Goal: Check status: Check status

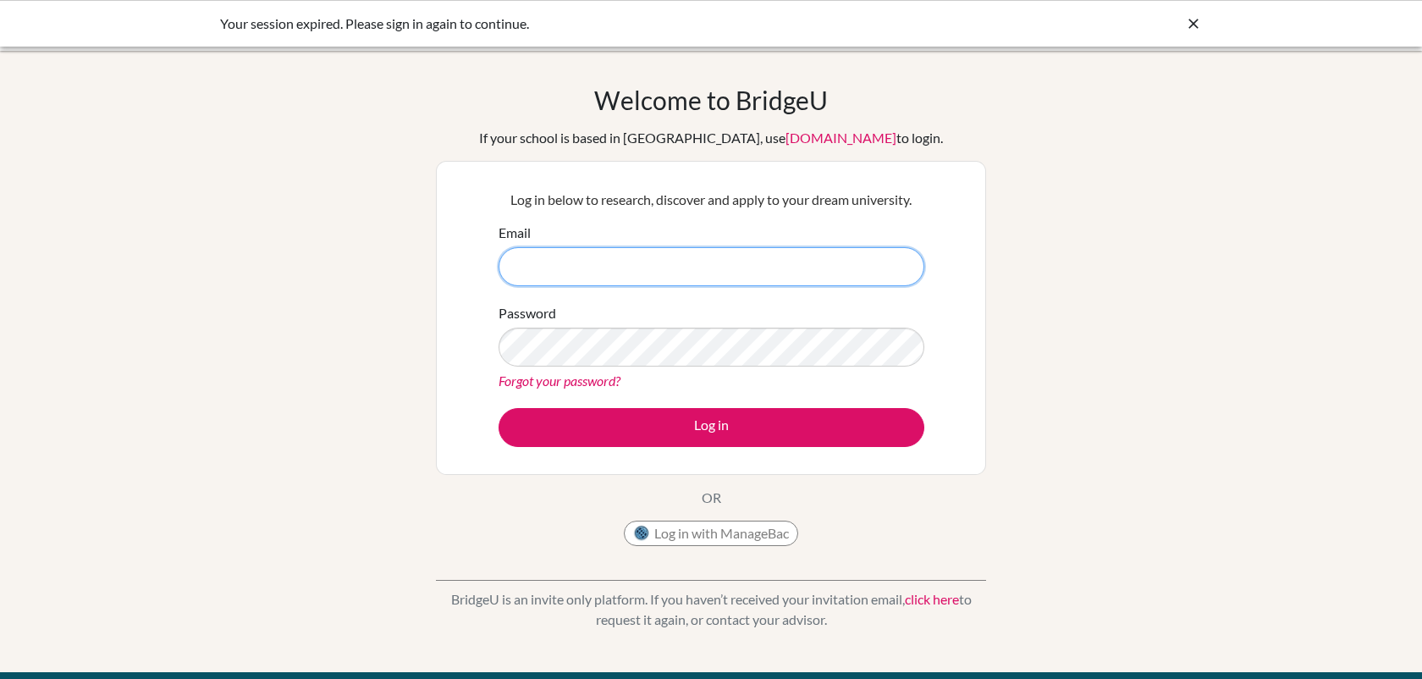
type input "[EMAIL_ADDRESS][DOMAIN_NAME]"
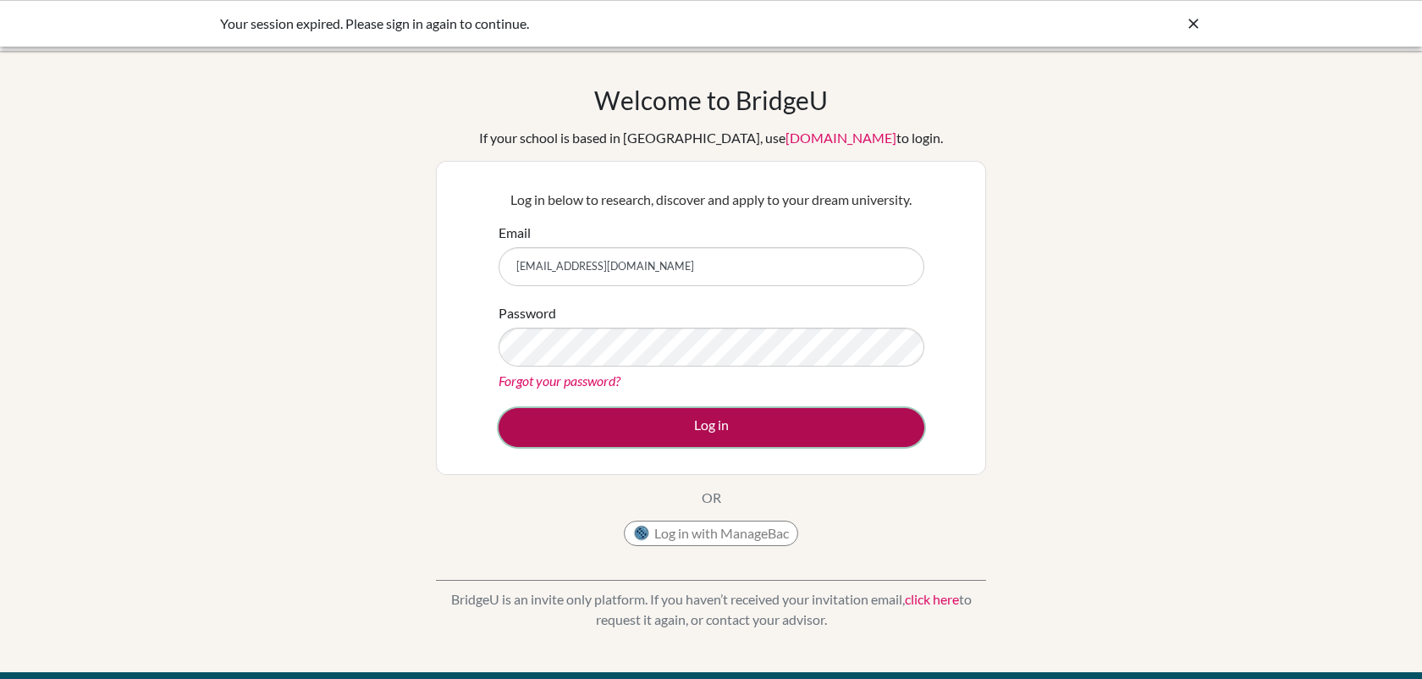
click at [688, 431] on button "Log in" at bounding box center [711, 427] width 426 height 39
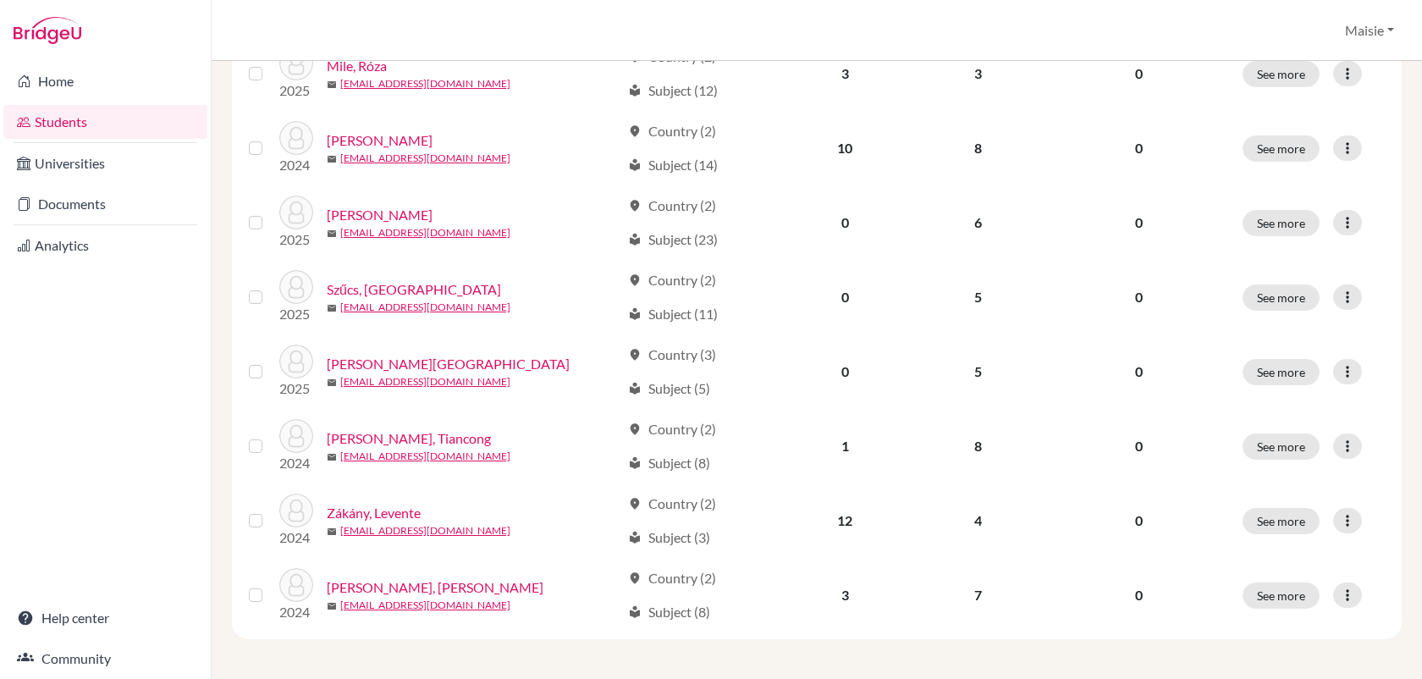
scroll to position [596, 0]
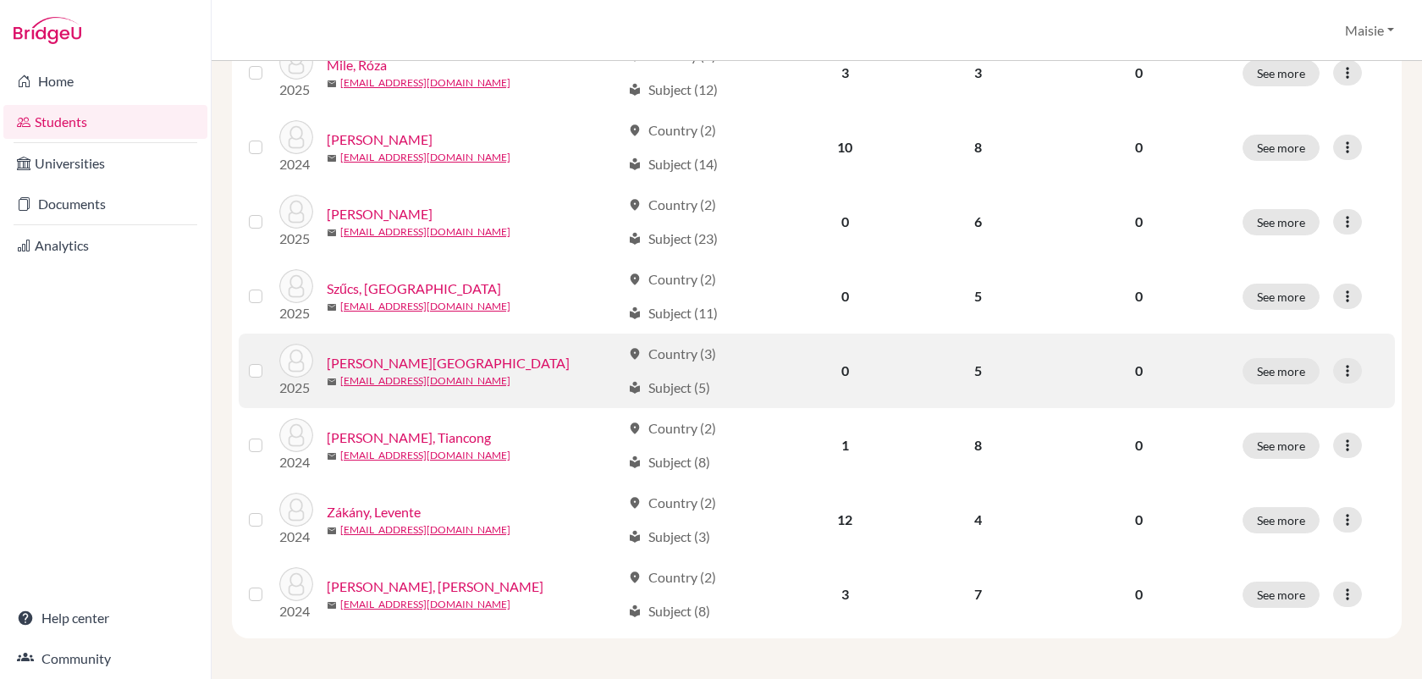
click at [361, 361] on link "Tulik, Zóra" at bounding box center [448, 363] width 243 height 20
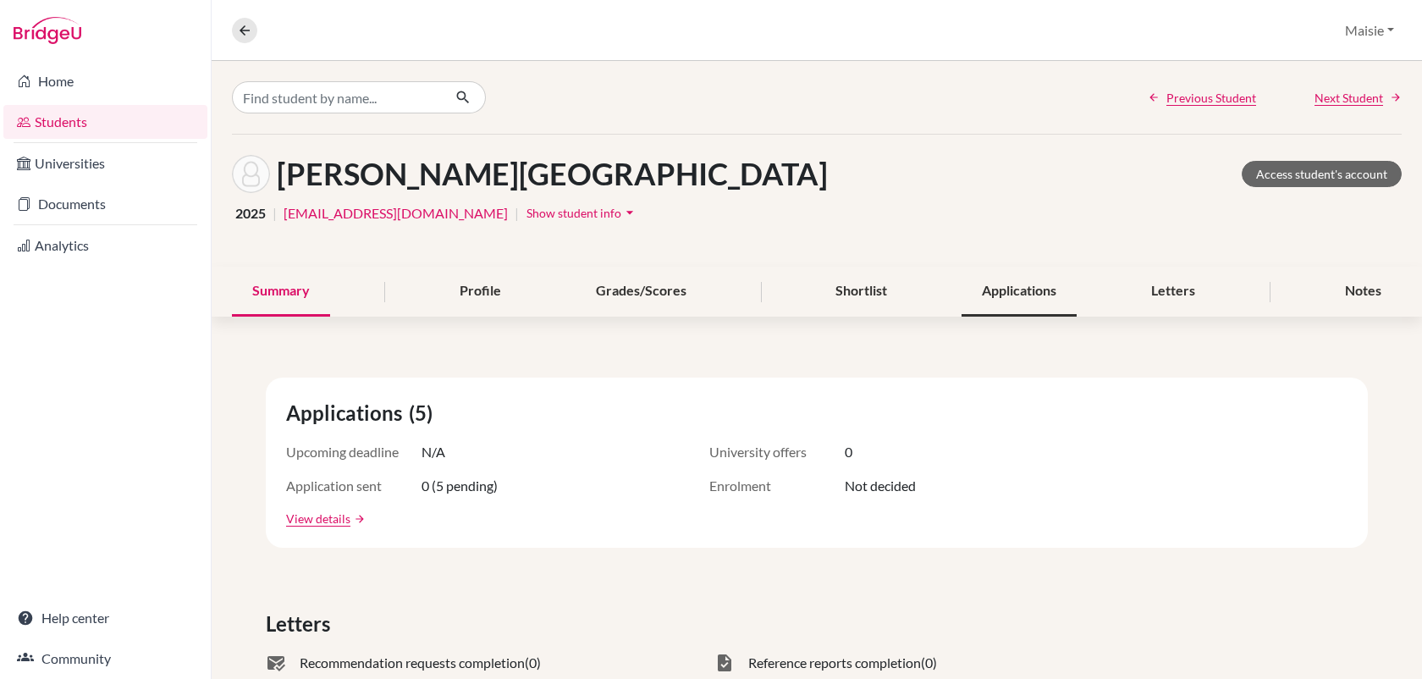
click at [999, 306] on div "Applications" at bounding box center [1018, 292] width 115 height 50
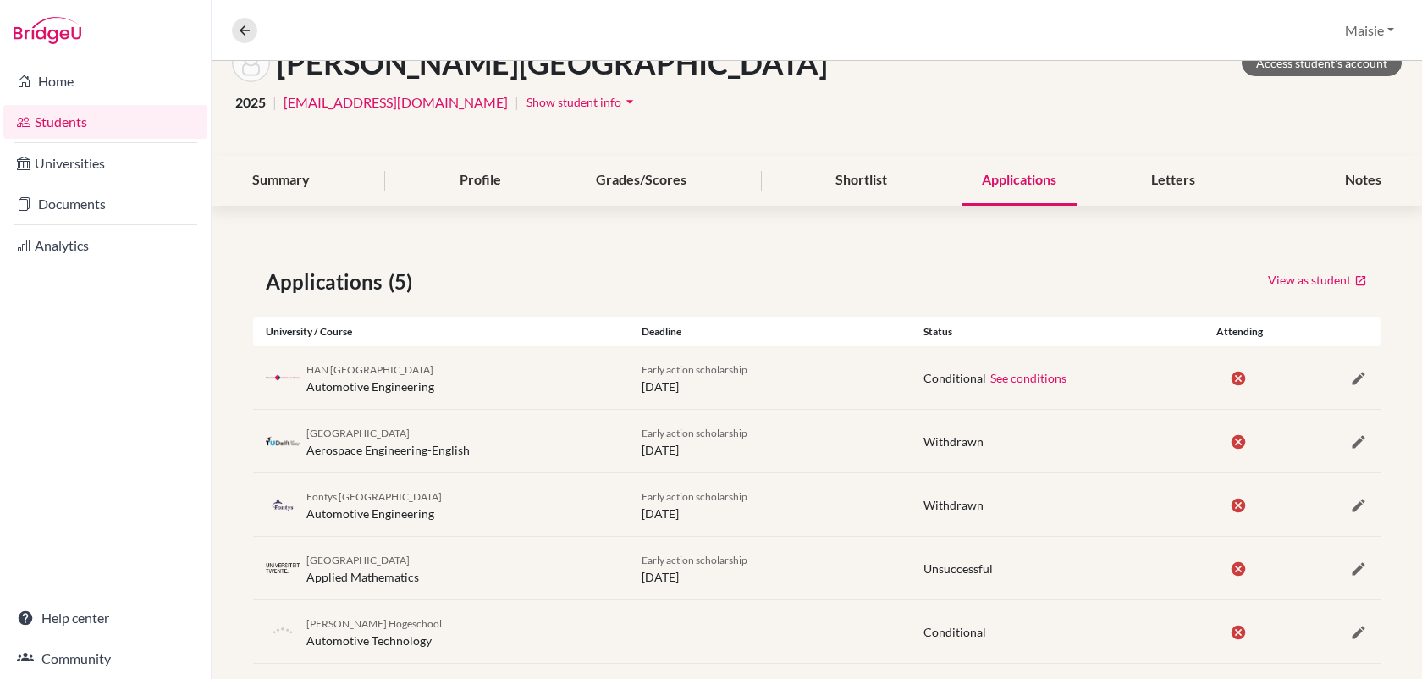
scroll to position [136, 0]
